Goal: Check status

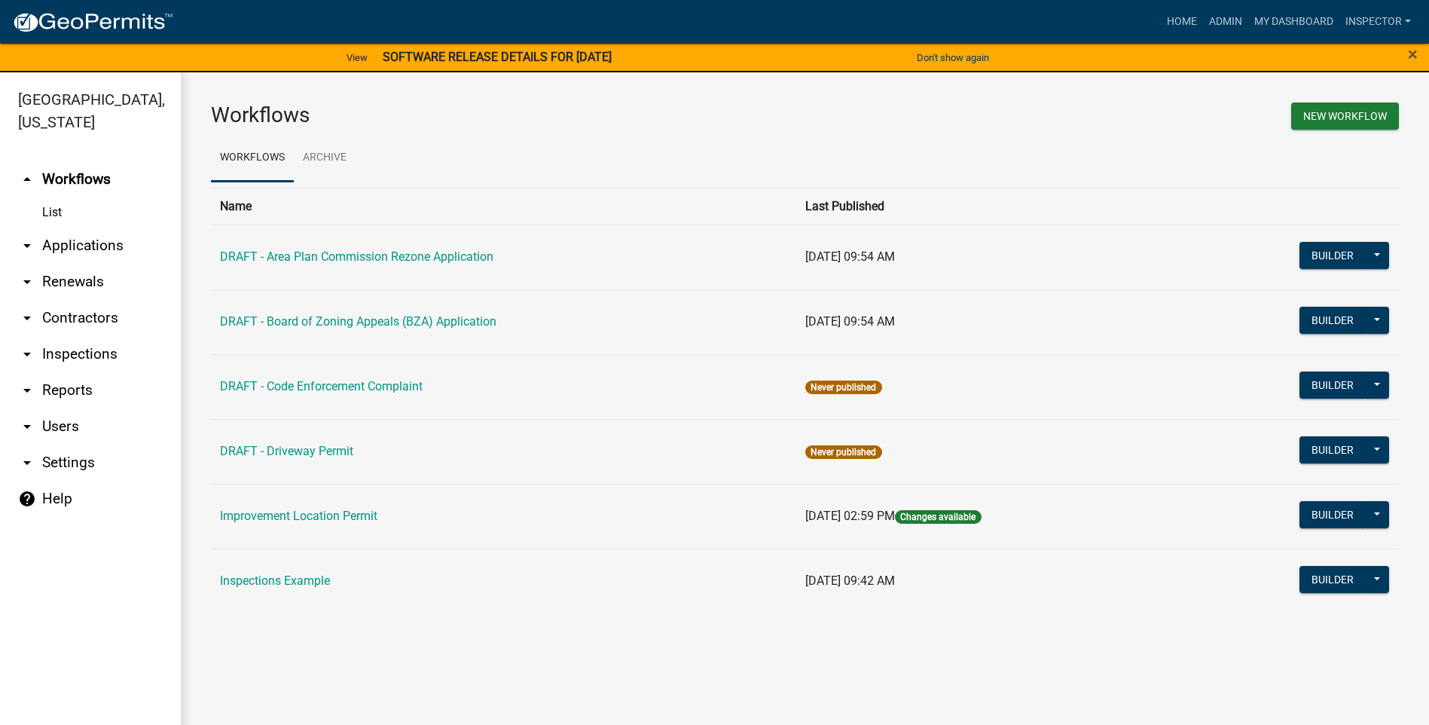
click at [93, 247] on link "arrow_drop_down Applications" at bounding box center [90, 246] width 181 height 36
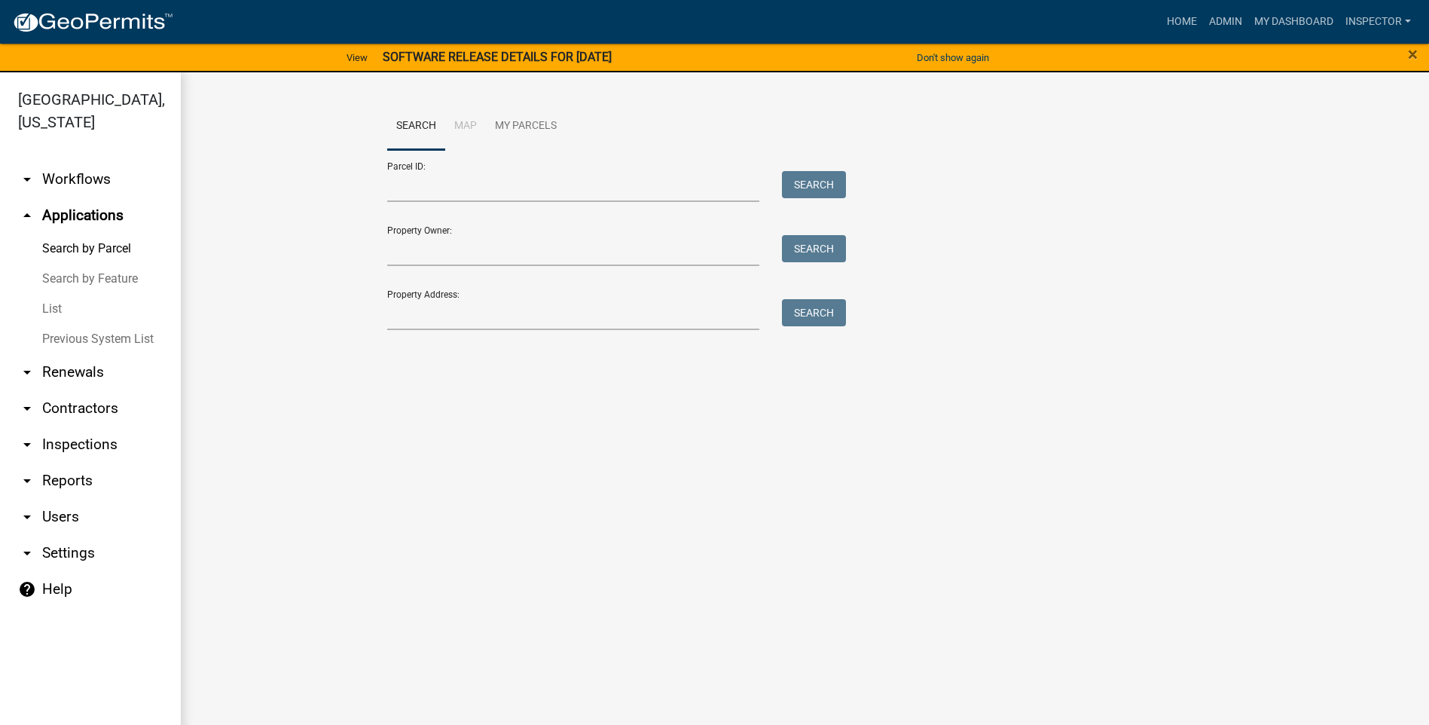
click at [52, 310] on link "List" at bounding box center [90, 309] width 181 height 30
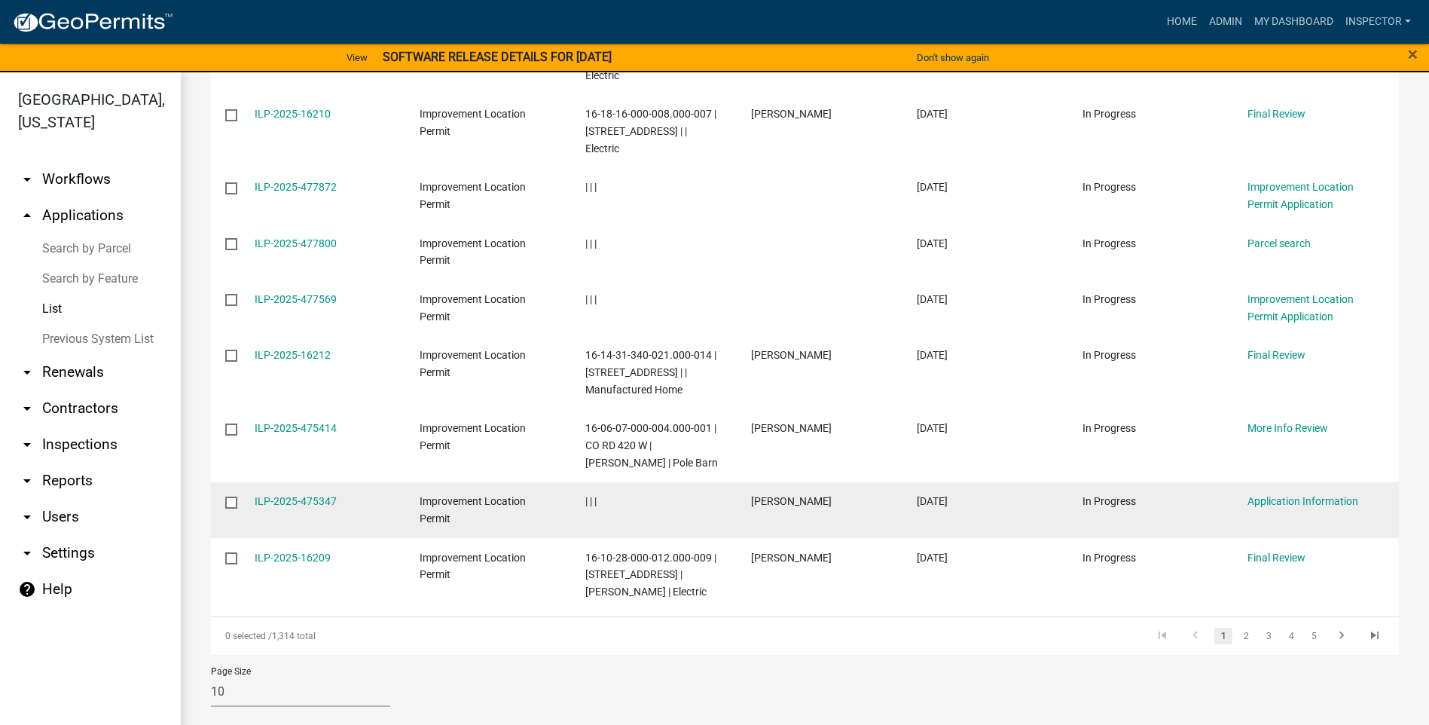
scroll to position [400, 0]
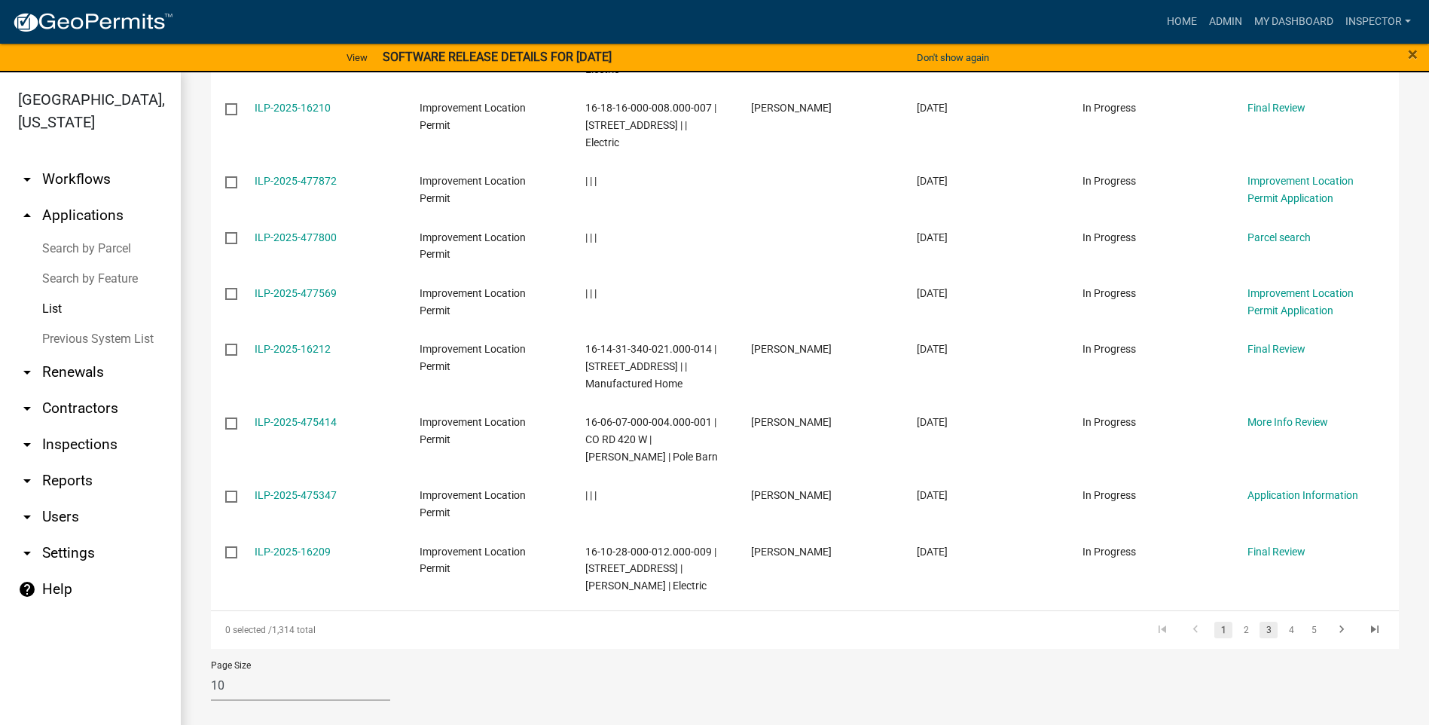
click at [1261, 626] on link "3" at bounding box center [1269, 630] width 18 height 17
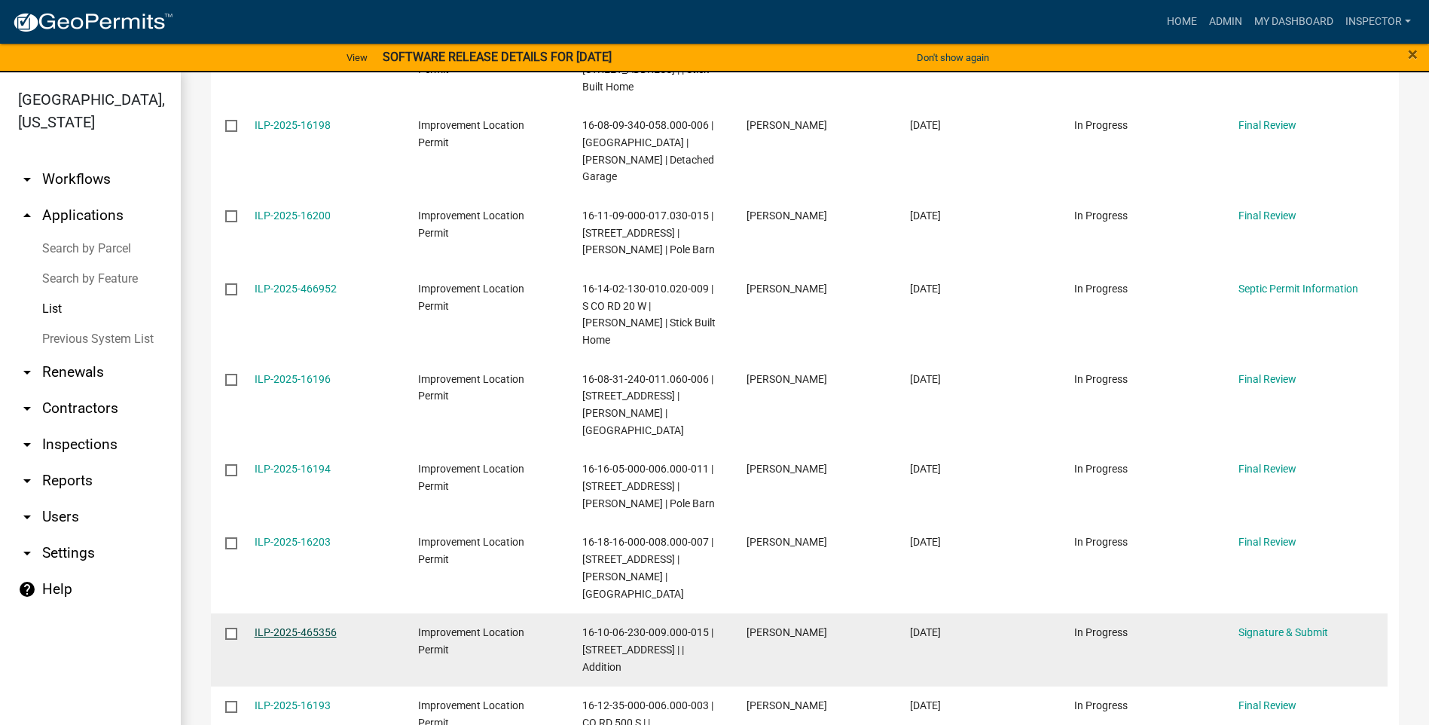
click at [289, 626] on link "ILP-2025-465356" at bounding box center [296, 632] width 82 height 12
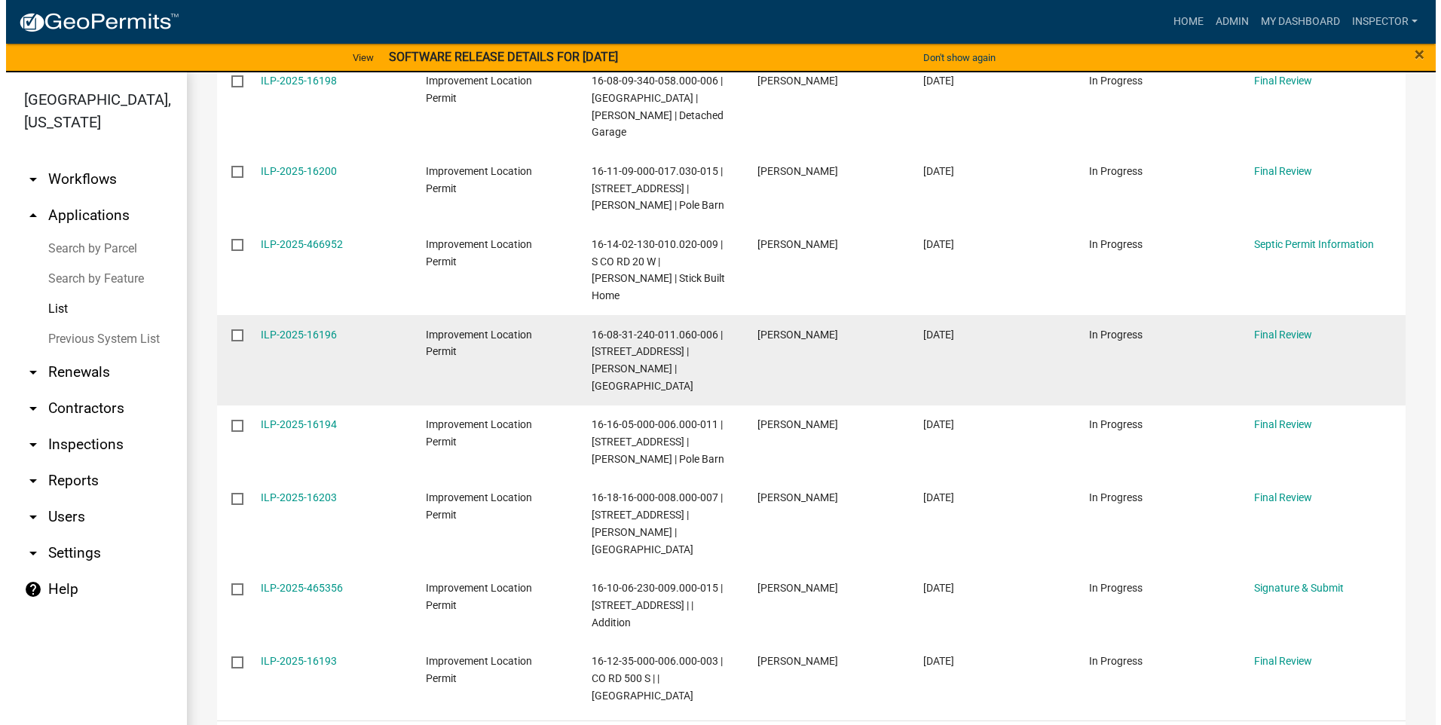
scroll to position [452, 0]
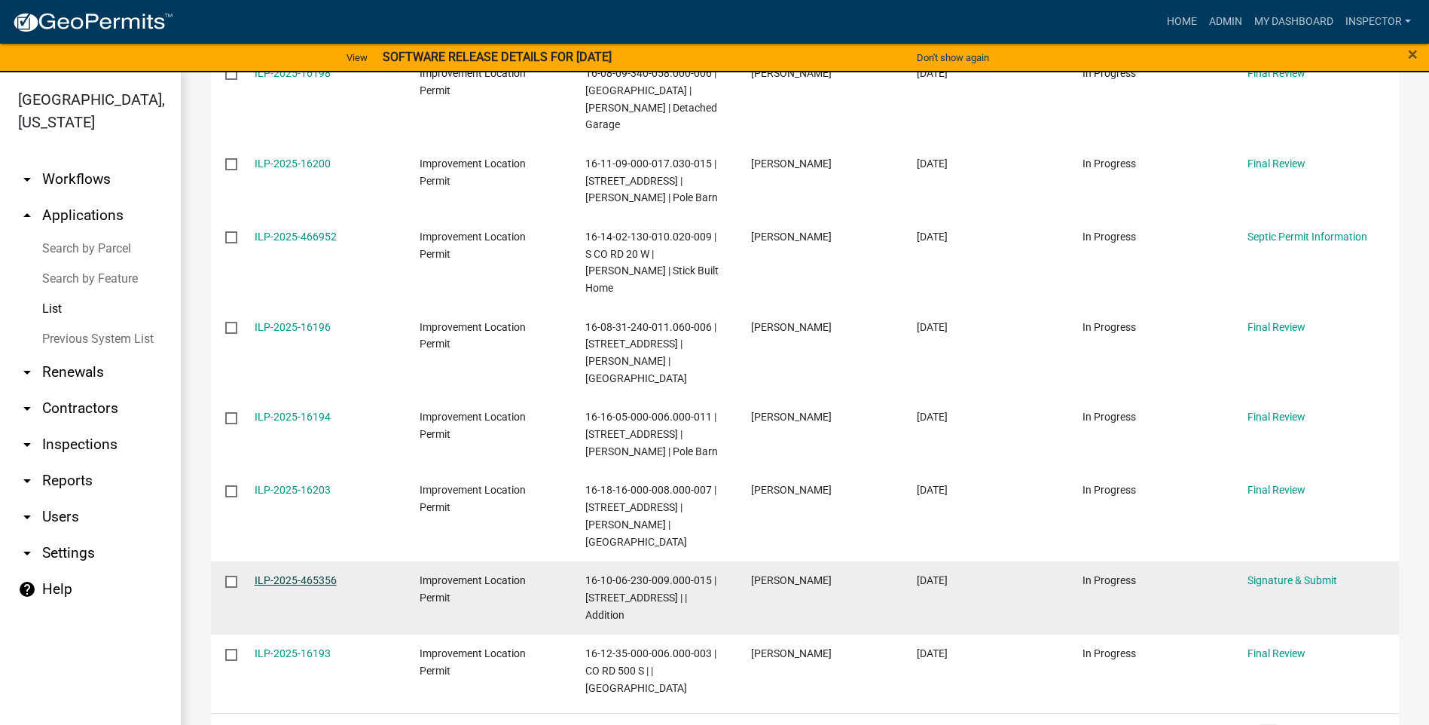
click at [255, 574] on link "ILP-2025-465356" at bounding box center [296, 580] width 82 height 12
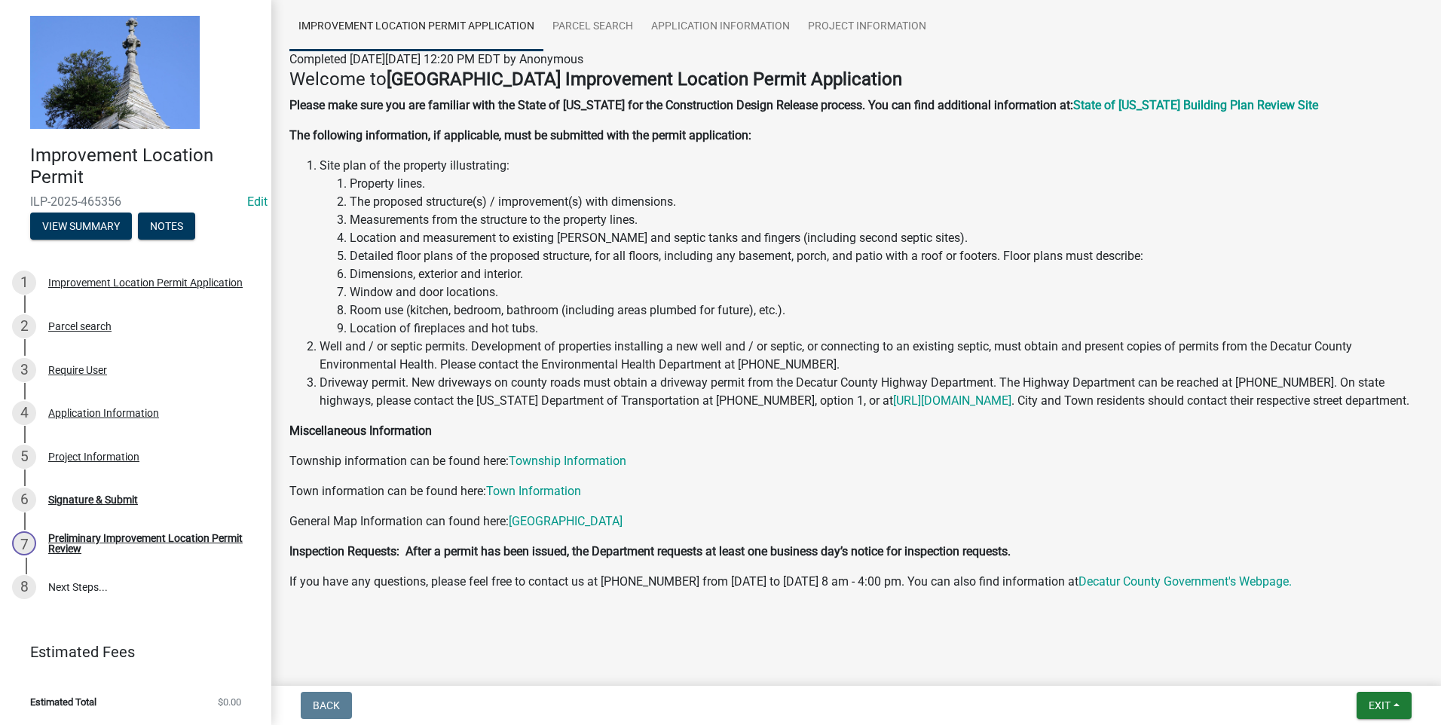
scroll to position [130, 0]
click at [118, 415] on div "Application Information" at bounding box center [103, 413] width 111 height 11
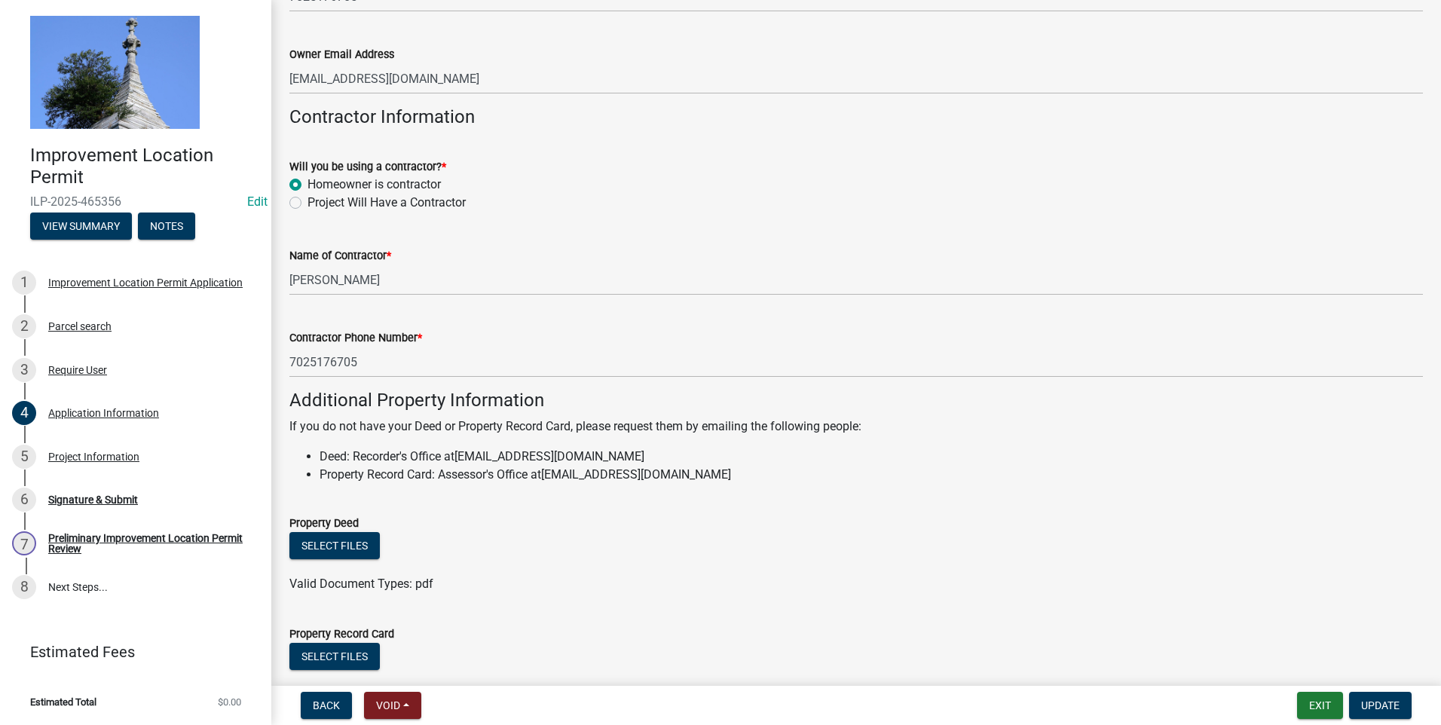
scroll to position [821, 0]
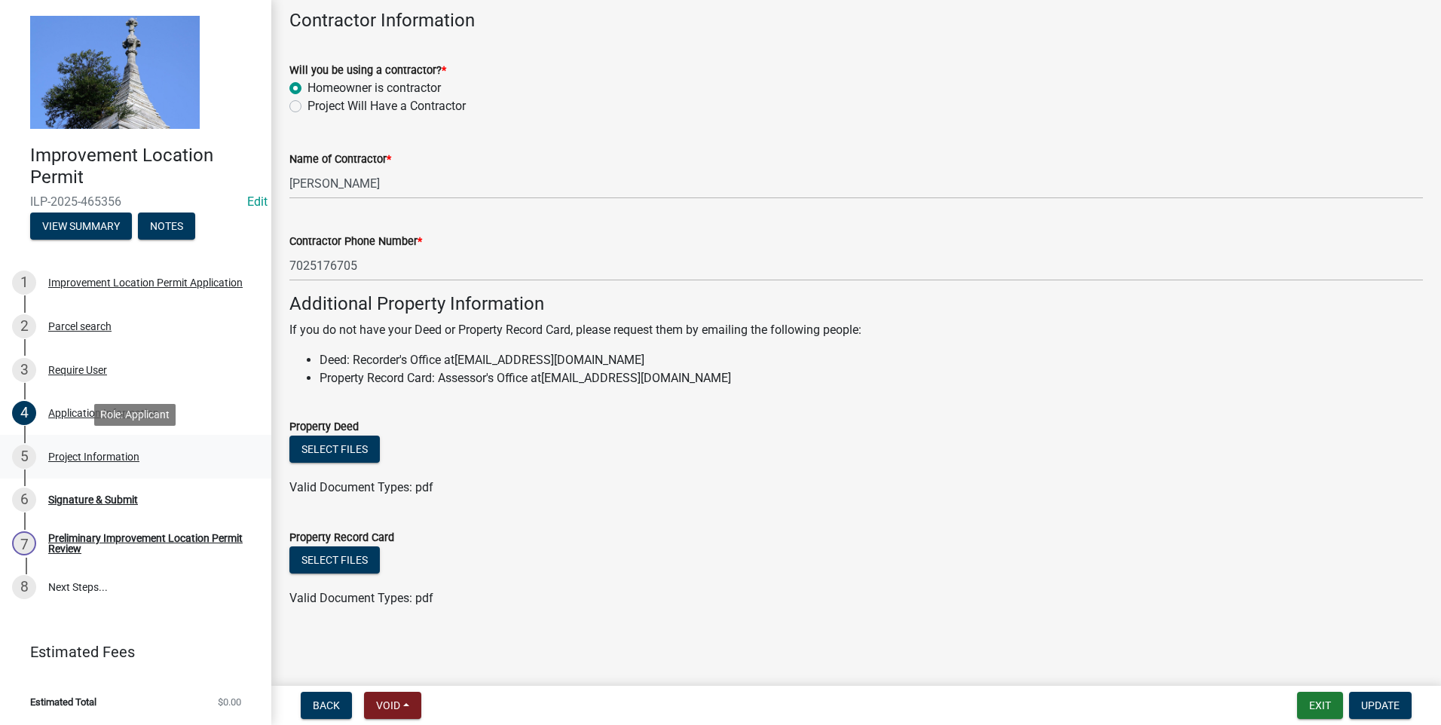
click at [88, 457] on div "Project Information" at bounding box center [93, 456] width 91 height 11
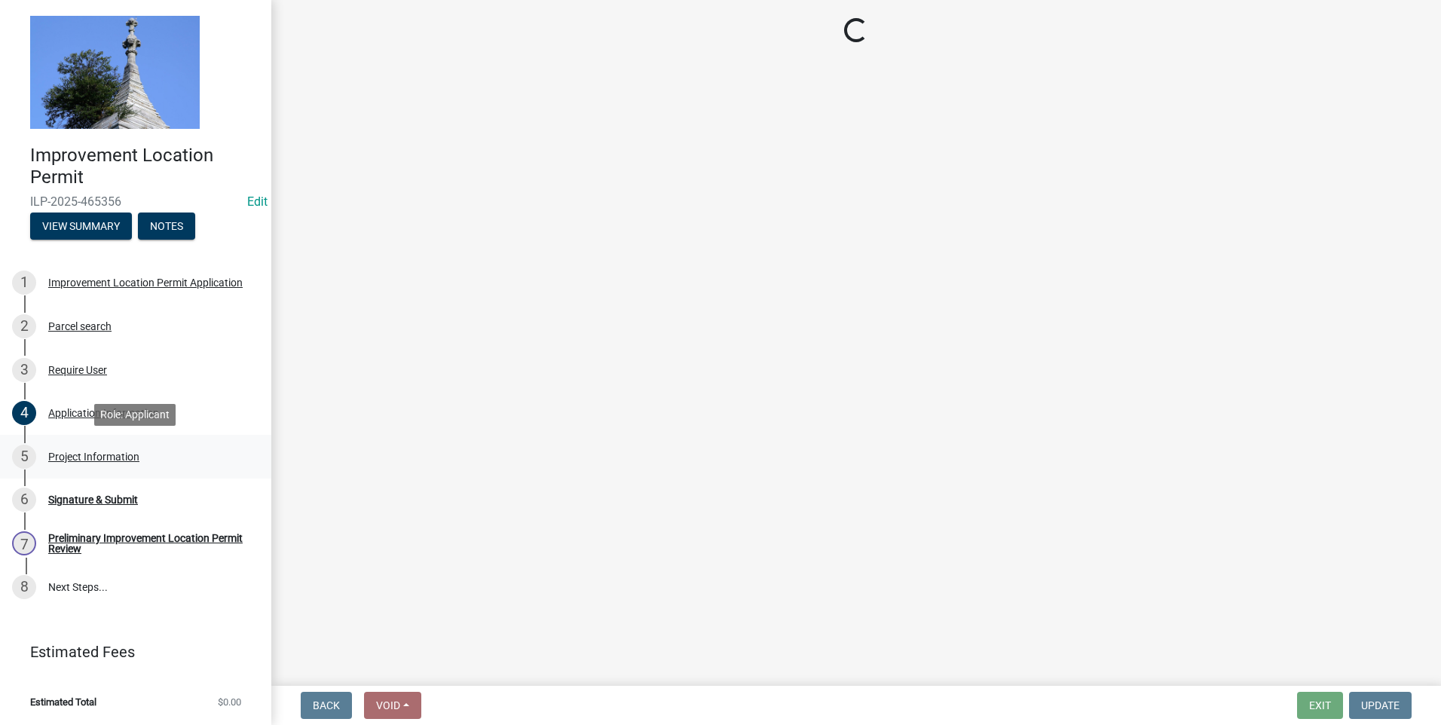
select select "419ee964-ccd9-4da1-89cd-4978b7f06523"
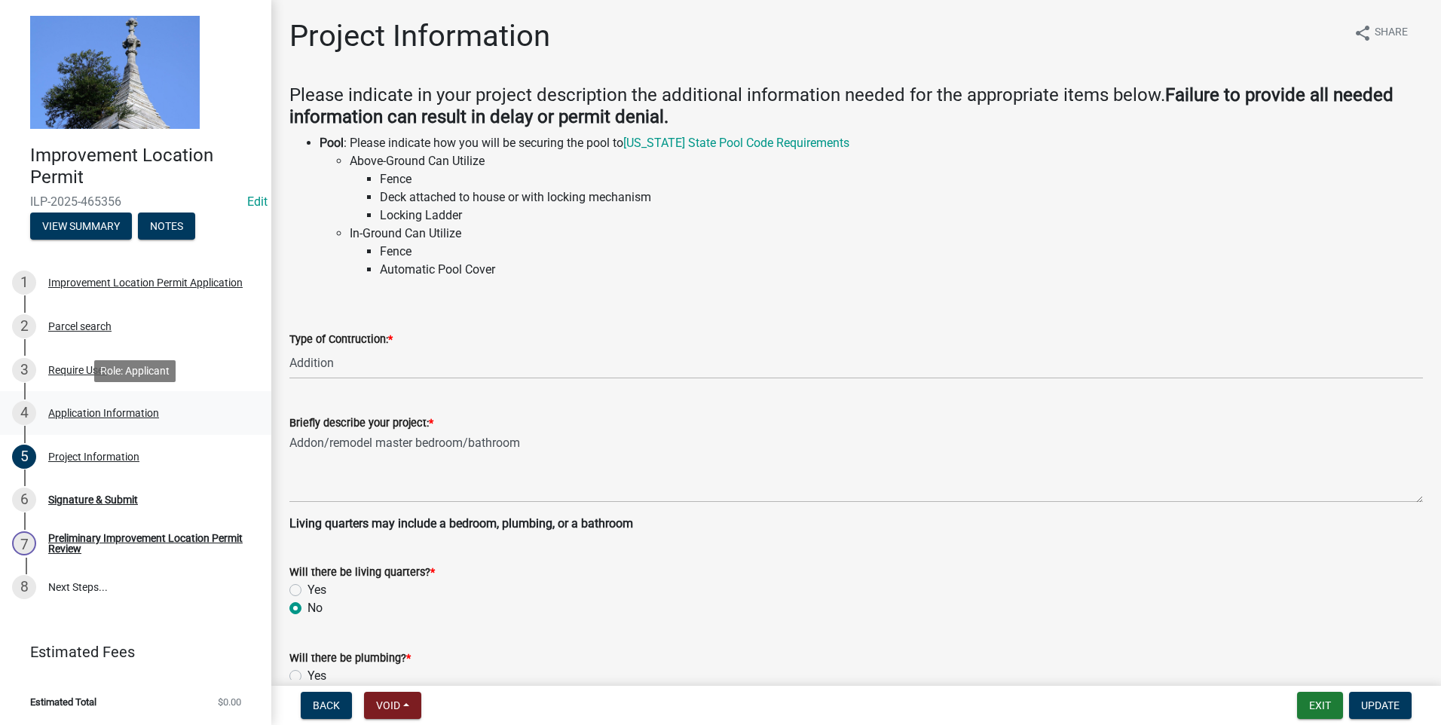
click at [143, 419] on div "4 Application Information" at bounding box center [129, 413] width 235 height 24
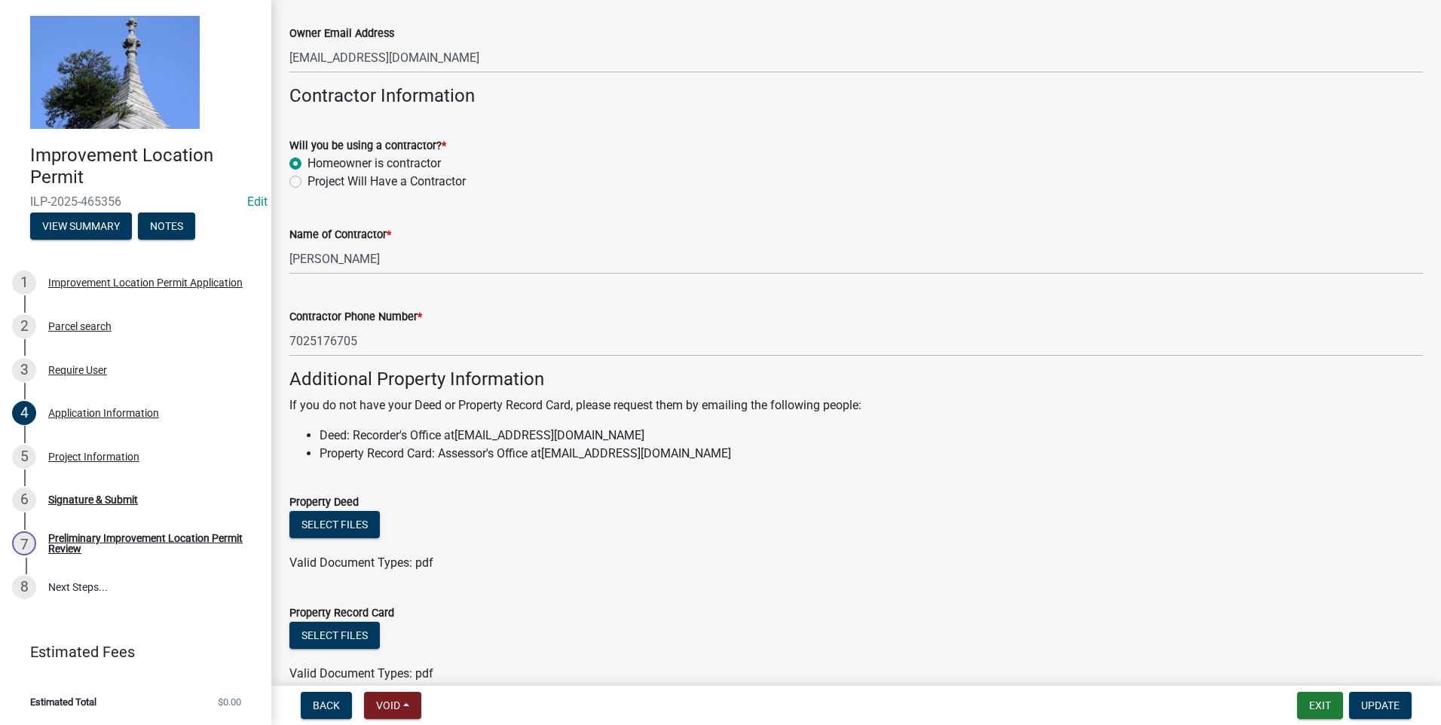
scroll to position [821, 0]
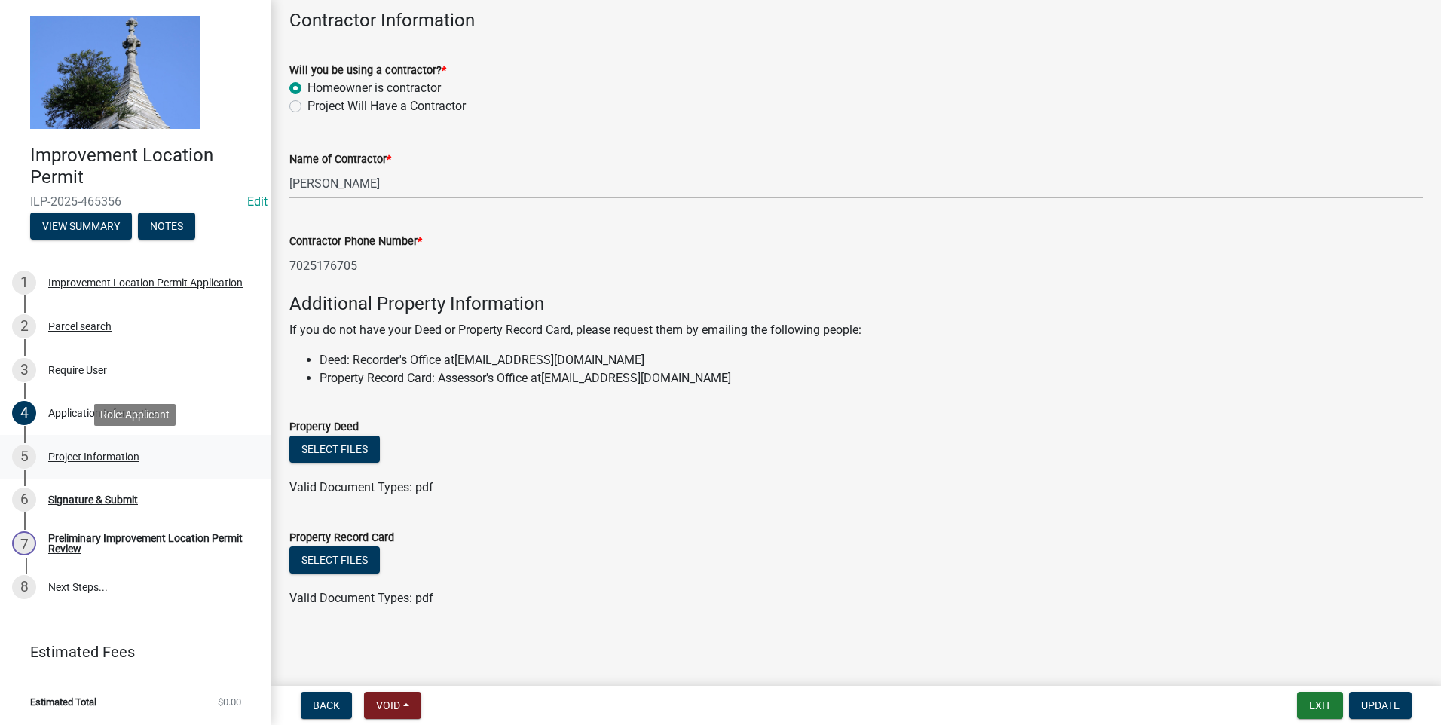
click at [139, 454] on div "Project Information" at bounding box center [93, 456] width 91 height 11
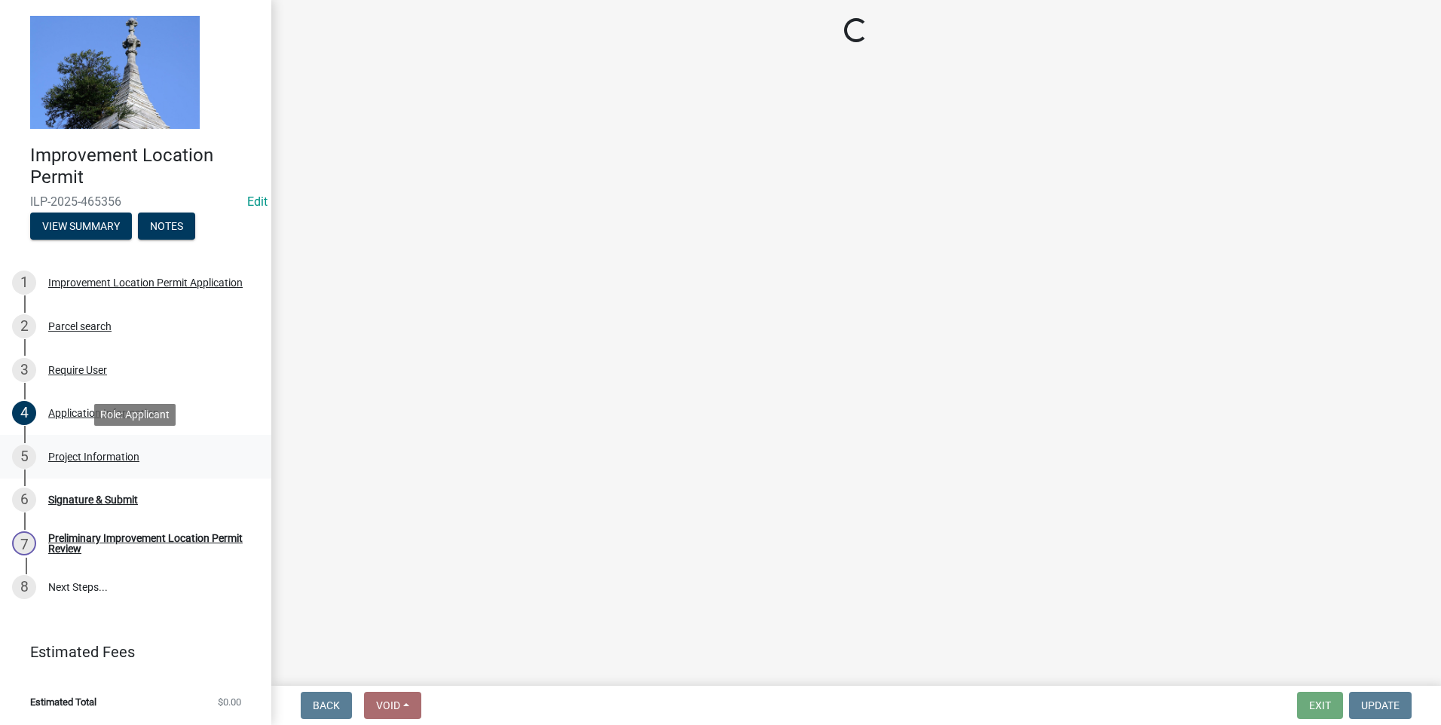
scroll to position [0, 0]
select select "419ee964-ccd9-4da1-89cd-4978b7f06523"
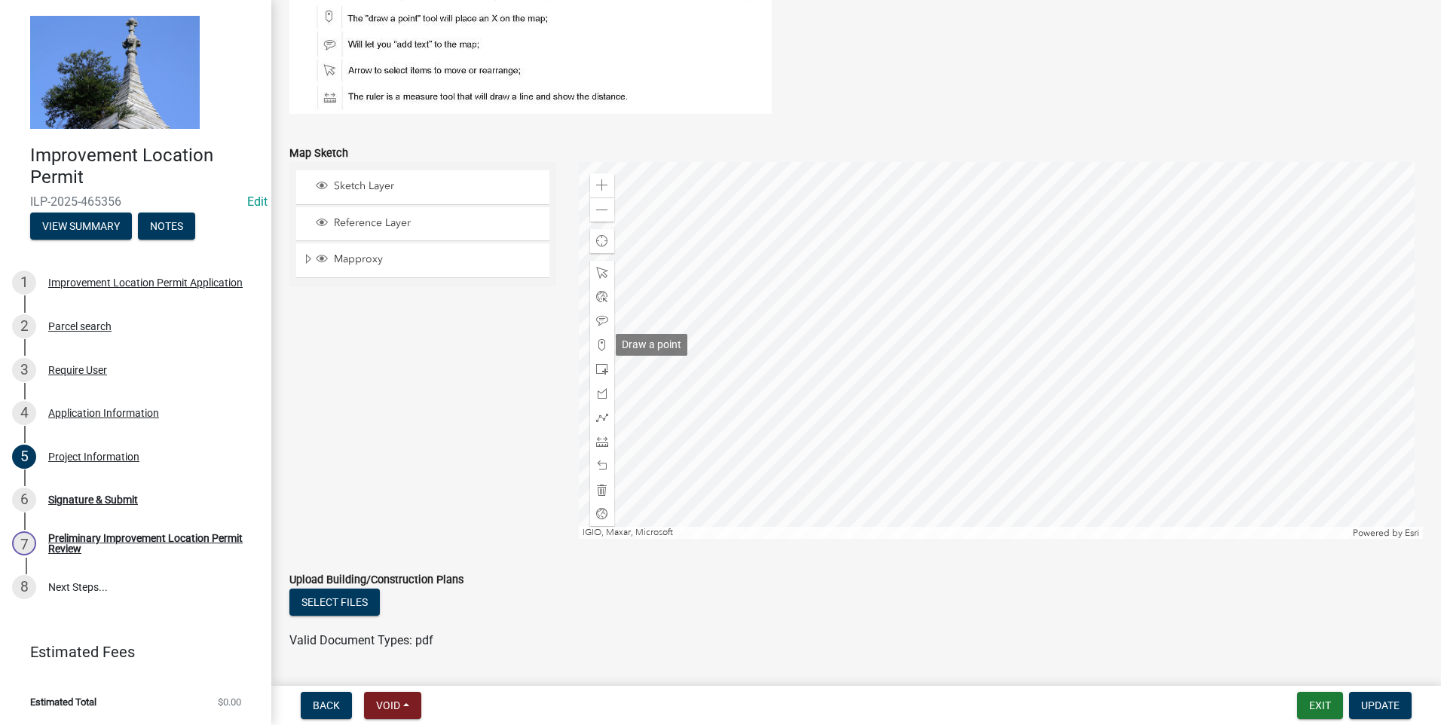
scroll to position [1248, 0]
